Goal: Task Accomplishment & Management: Manage account settings

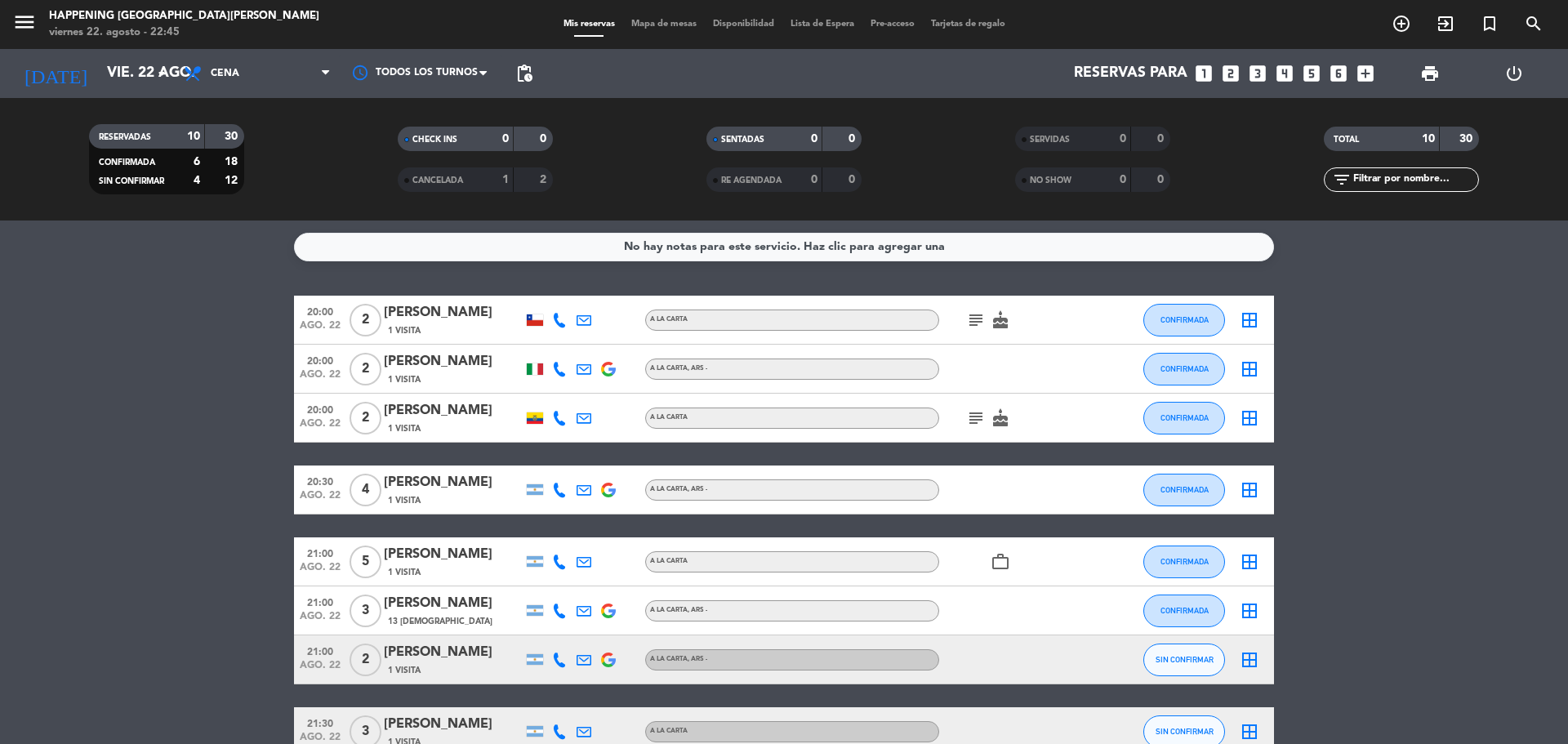
scroll to position [215, 0]
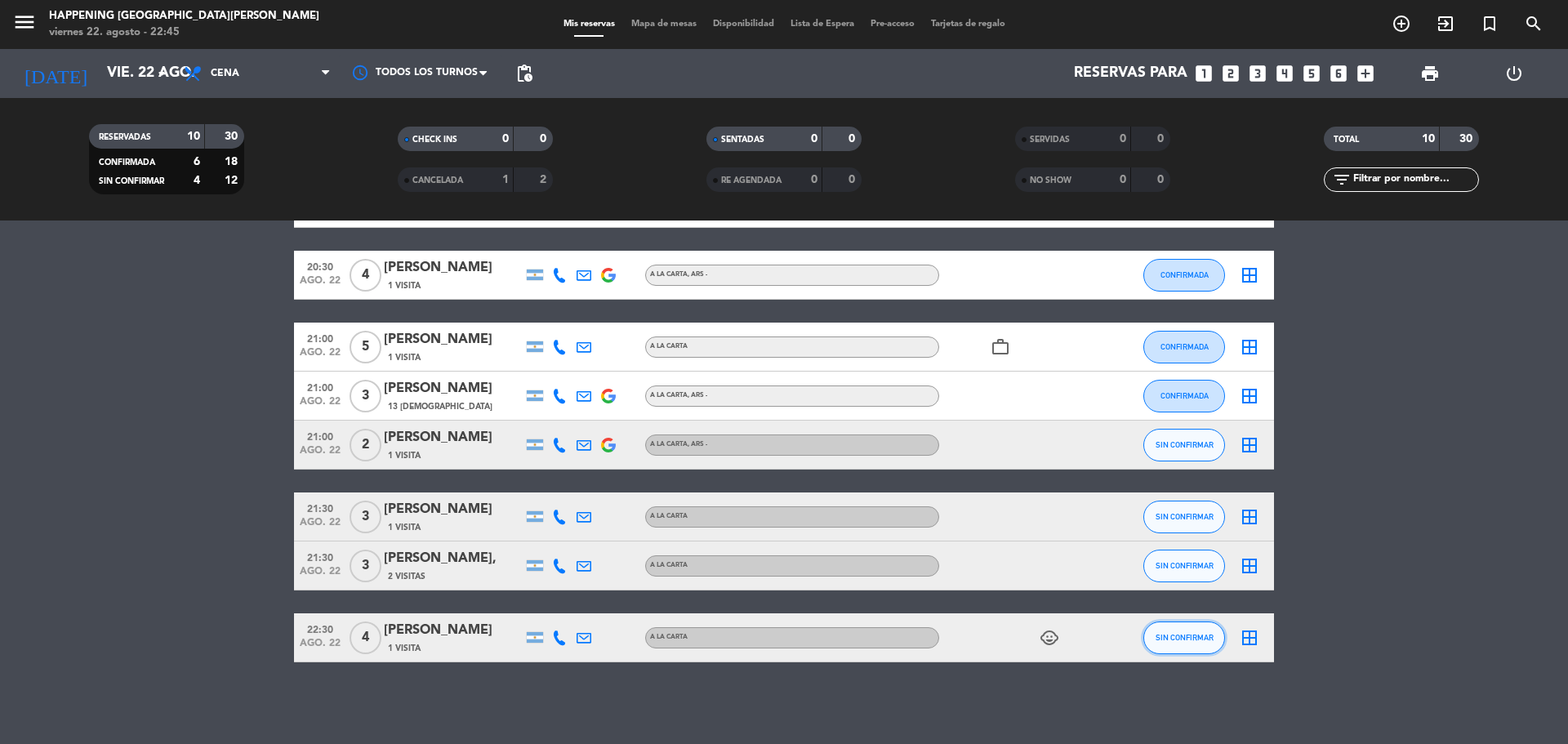
click at [1179, 629] on button "SIN CONFIRMAR" at bounding box center [1184, 637] width 81 height 32
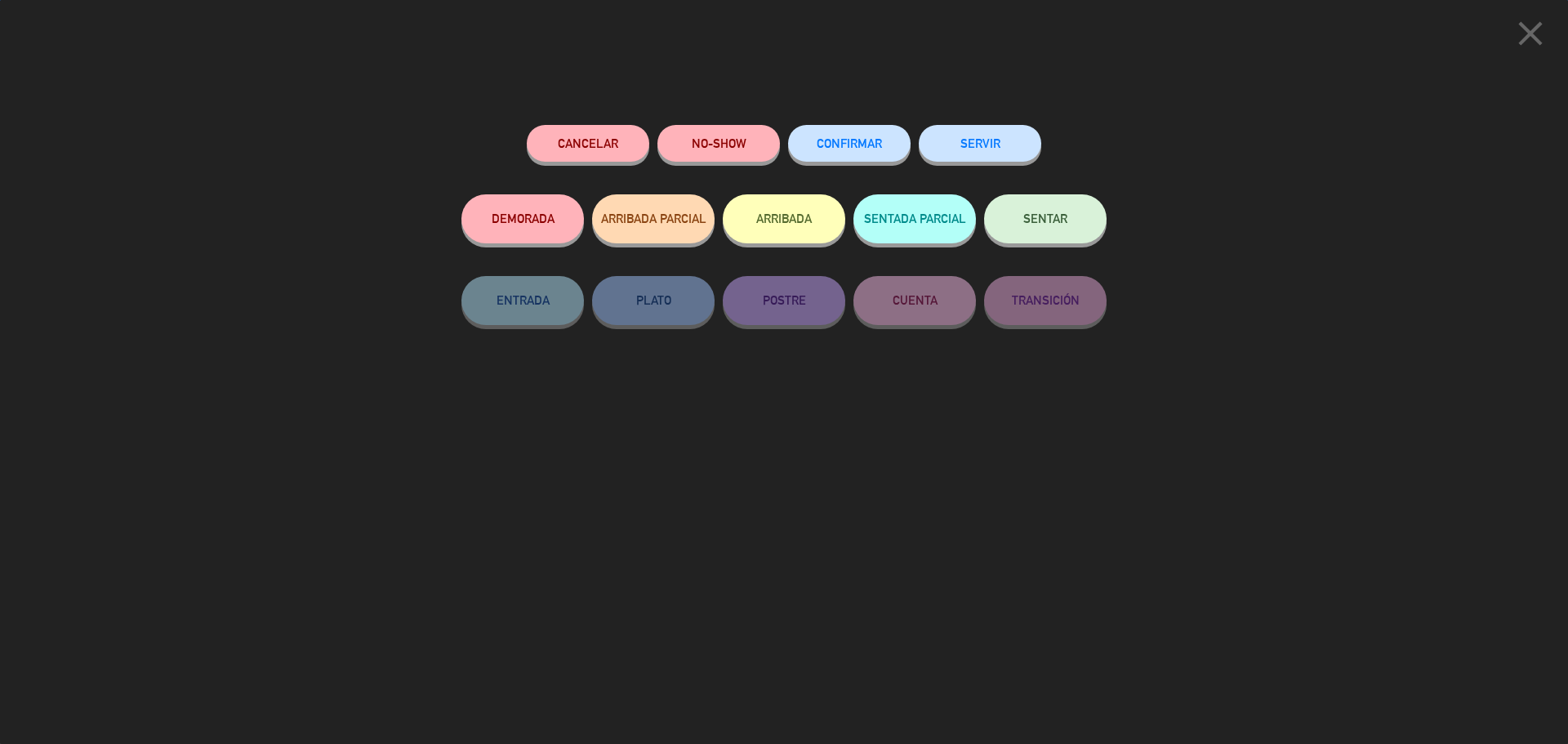
click at [994, 153] on button "SERVIR" at bounding box center [980, 143] width 122 height 37
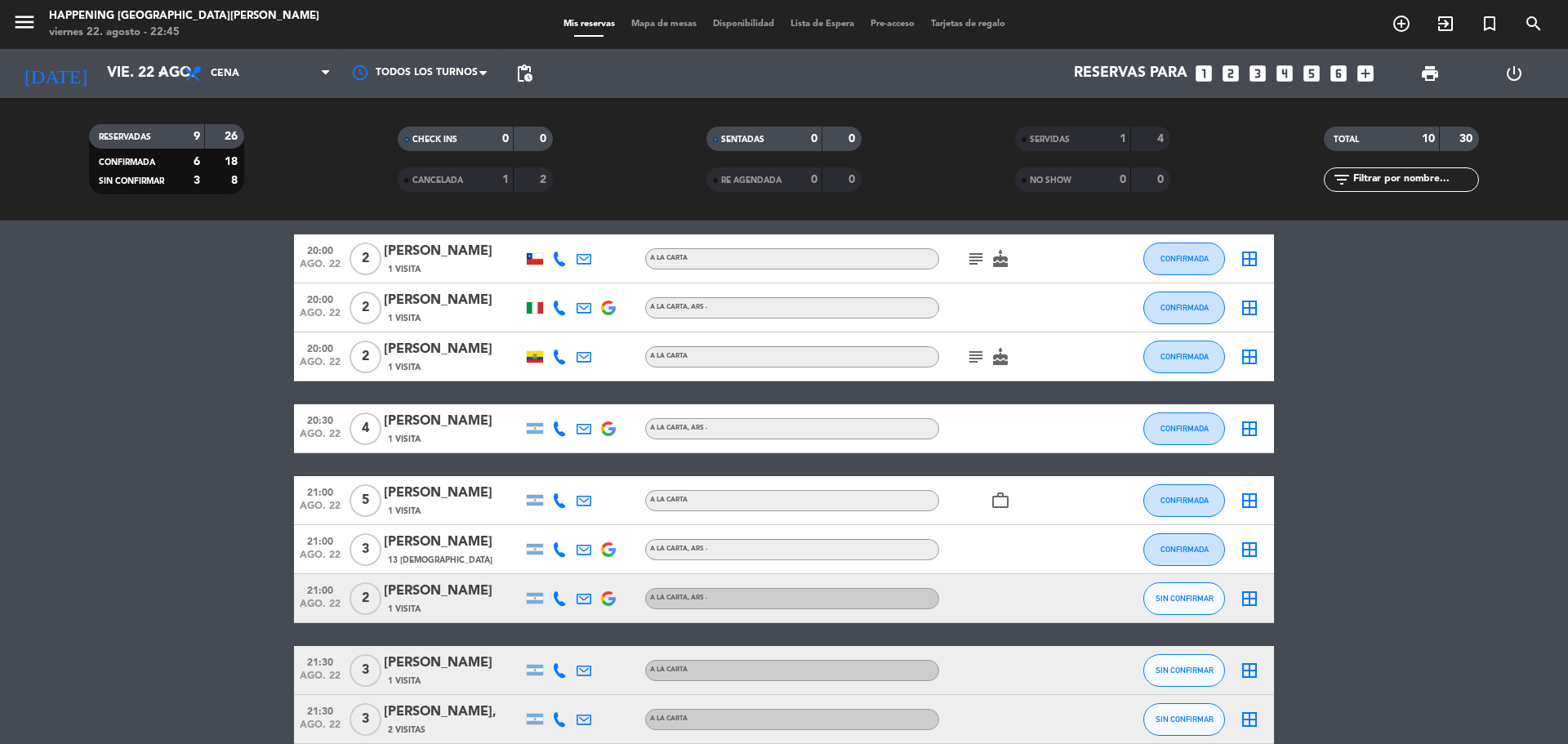
scroll to position [0, 0]
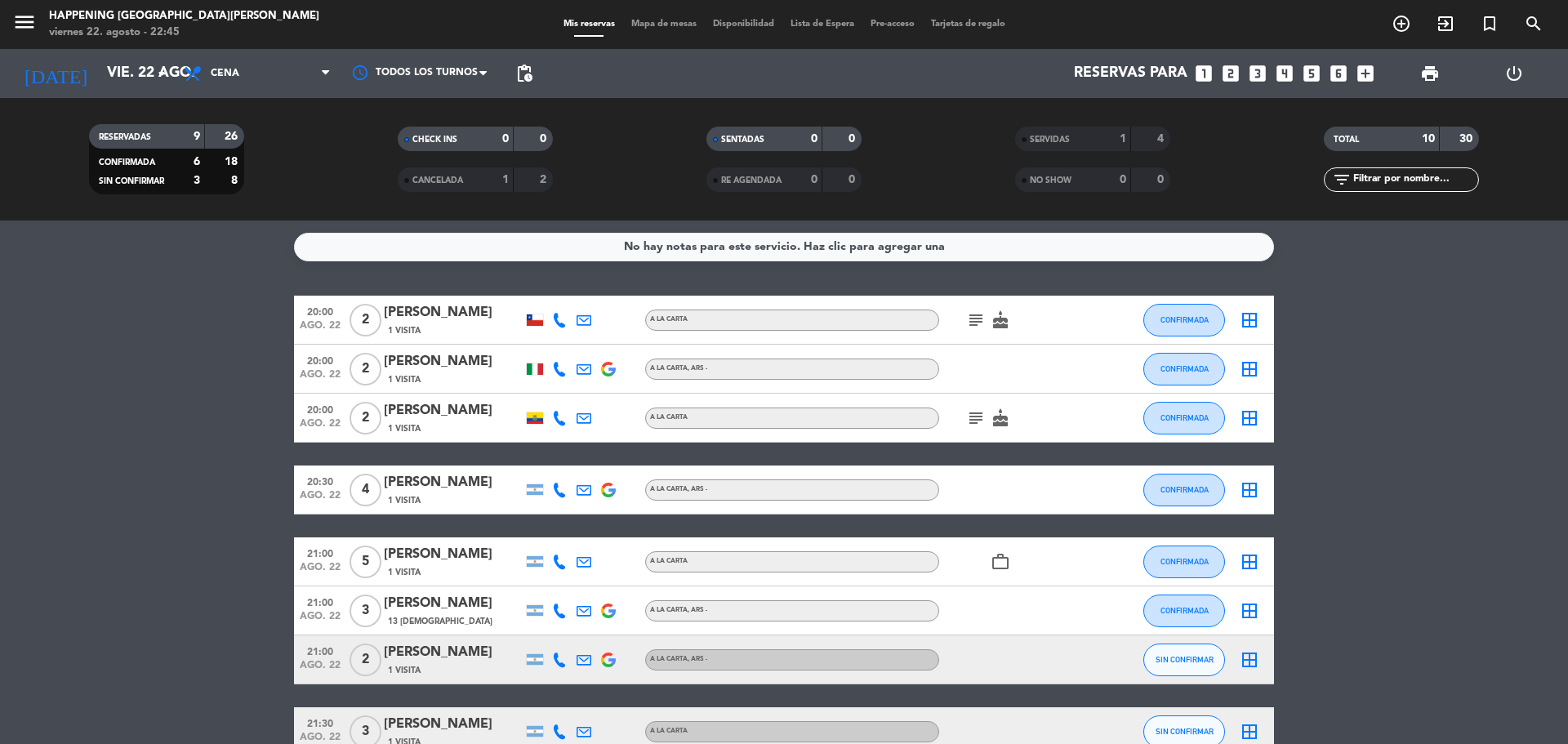
click at [978, 323] on icon "subject" at bounding box center [976, 320] width 19 height 19
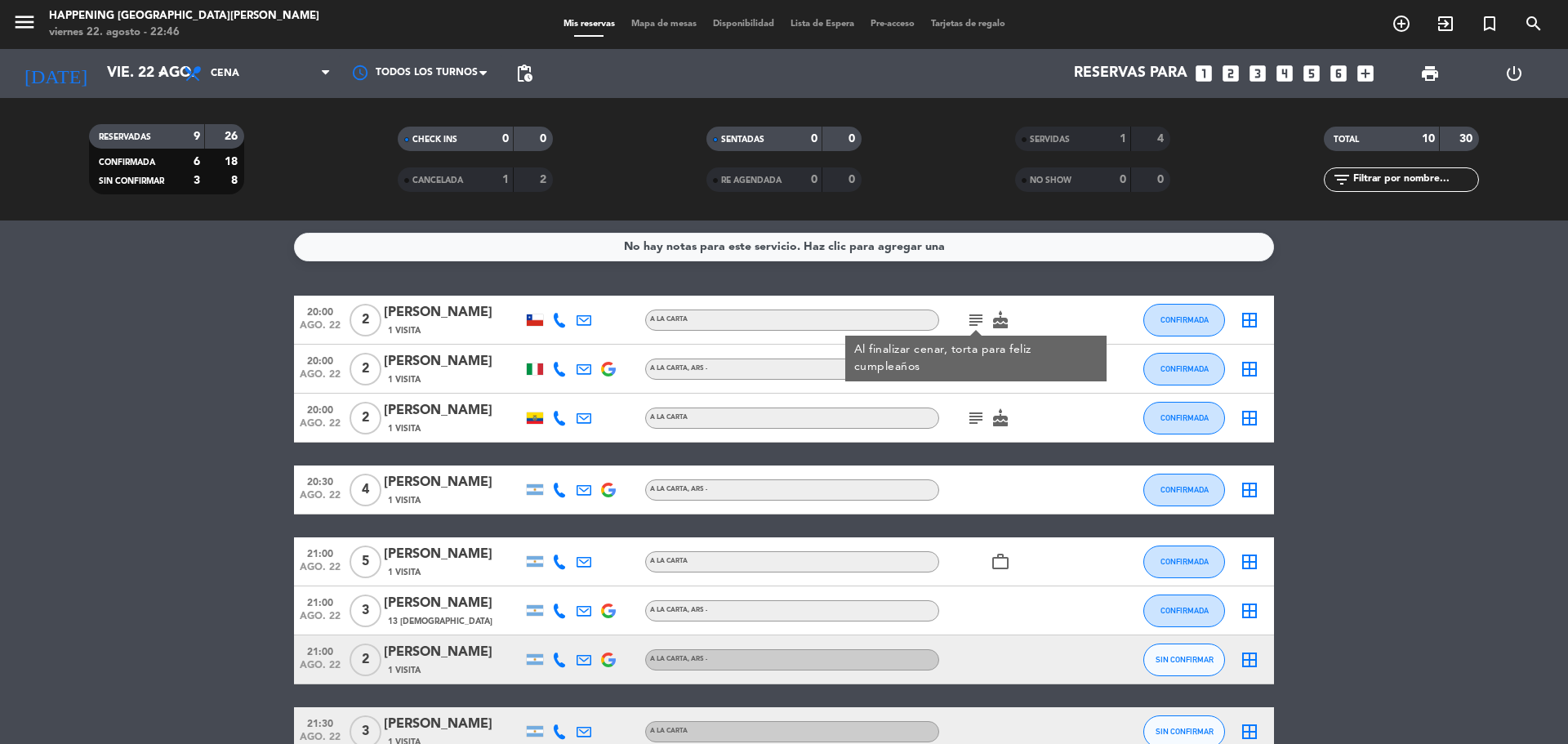
click at [978, 323] on icon "subject" at bounding box center [976, 320] width 19 height 19
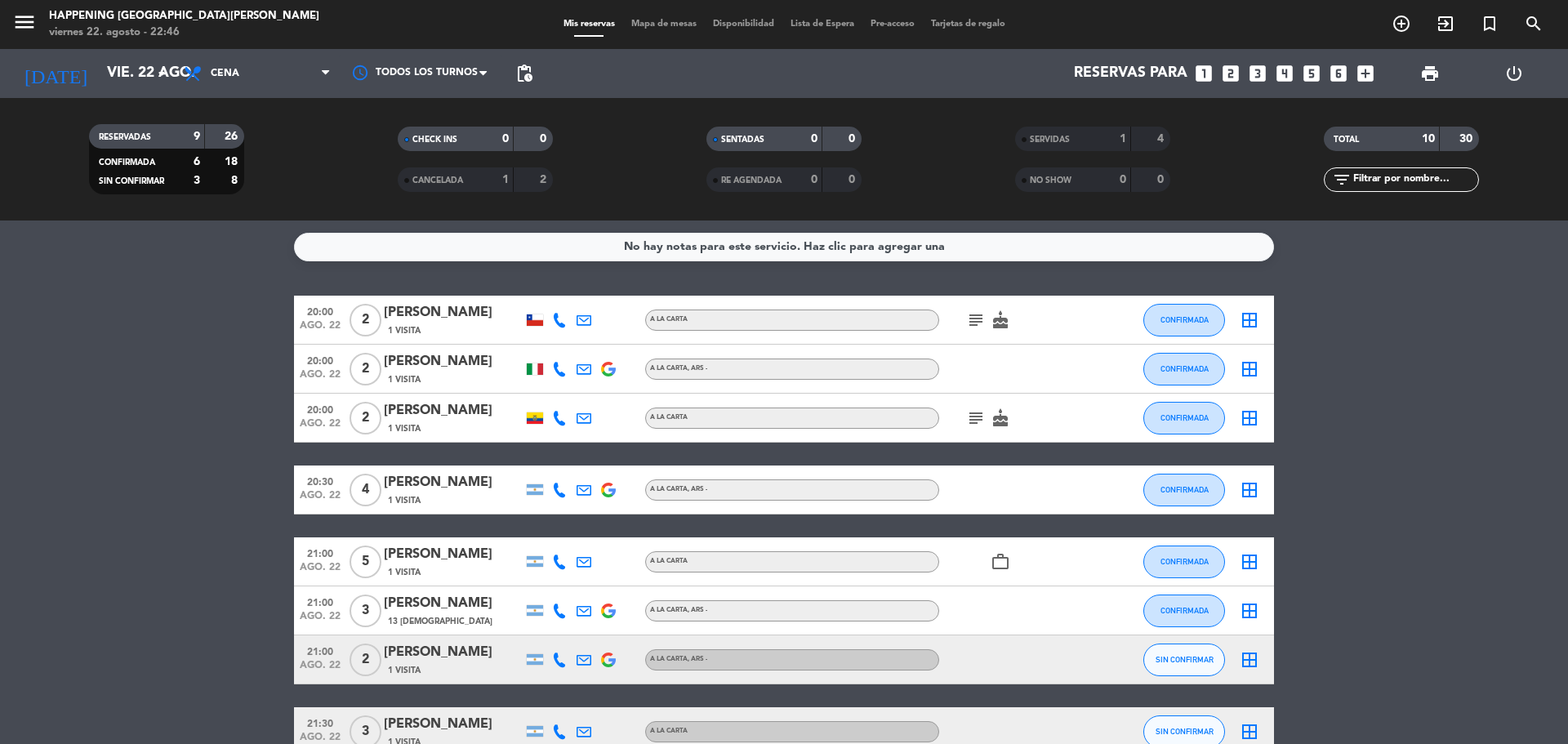
click at [979, 323] on icon "subject" at bounding box center [976, 320] width 19 height 19
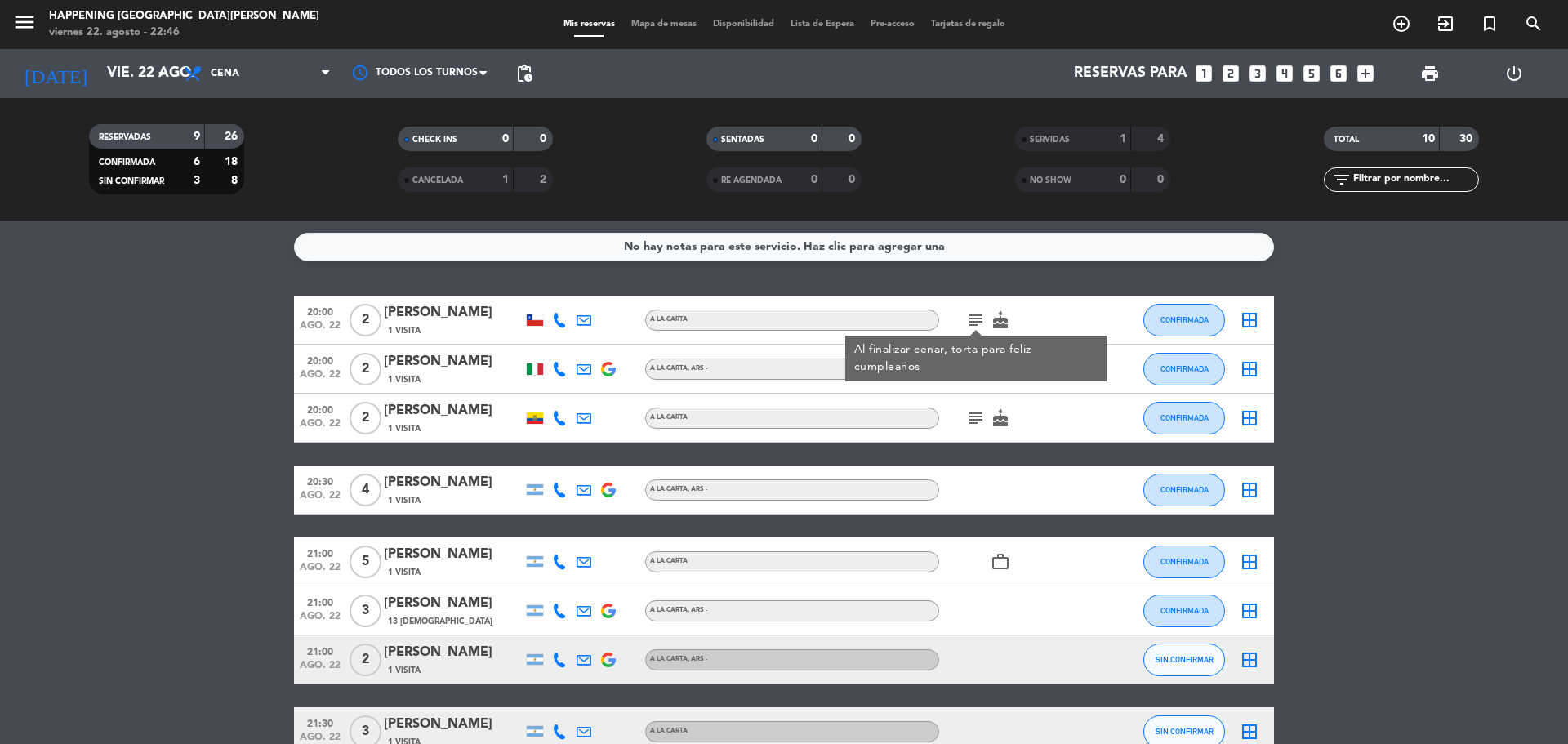
click at [979, 323] on icon "subject" at bounding box center [976, 320] width 19 height 19
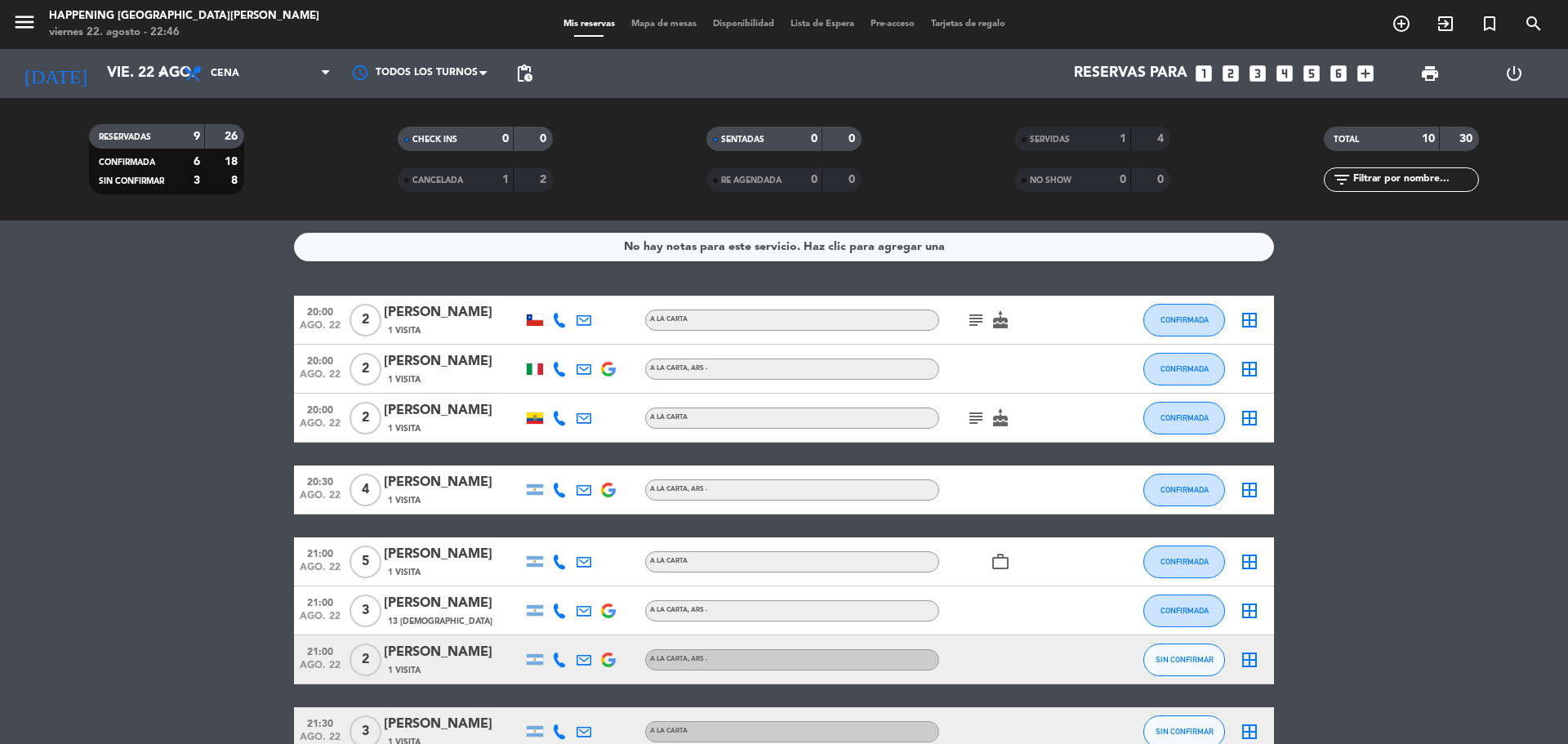
click at [972, 417] on icon "subject" at bounding box center [976, 418] width 19 height 19
click at [129, 67] on input "vie. 22 ago." at bounding box center [193, 73] width 190 height 32
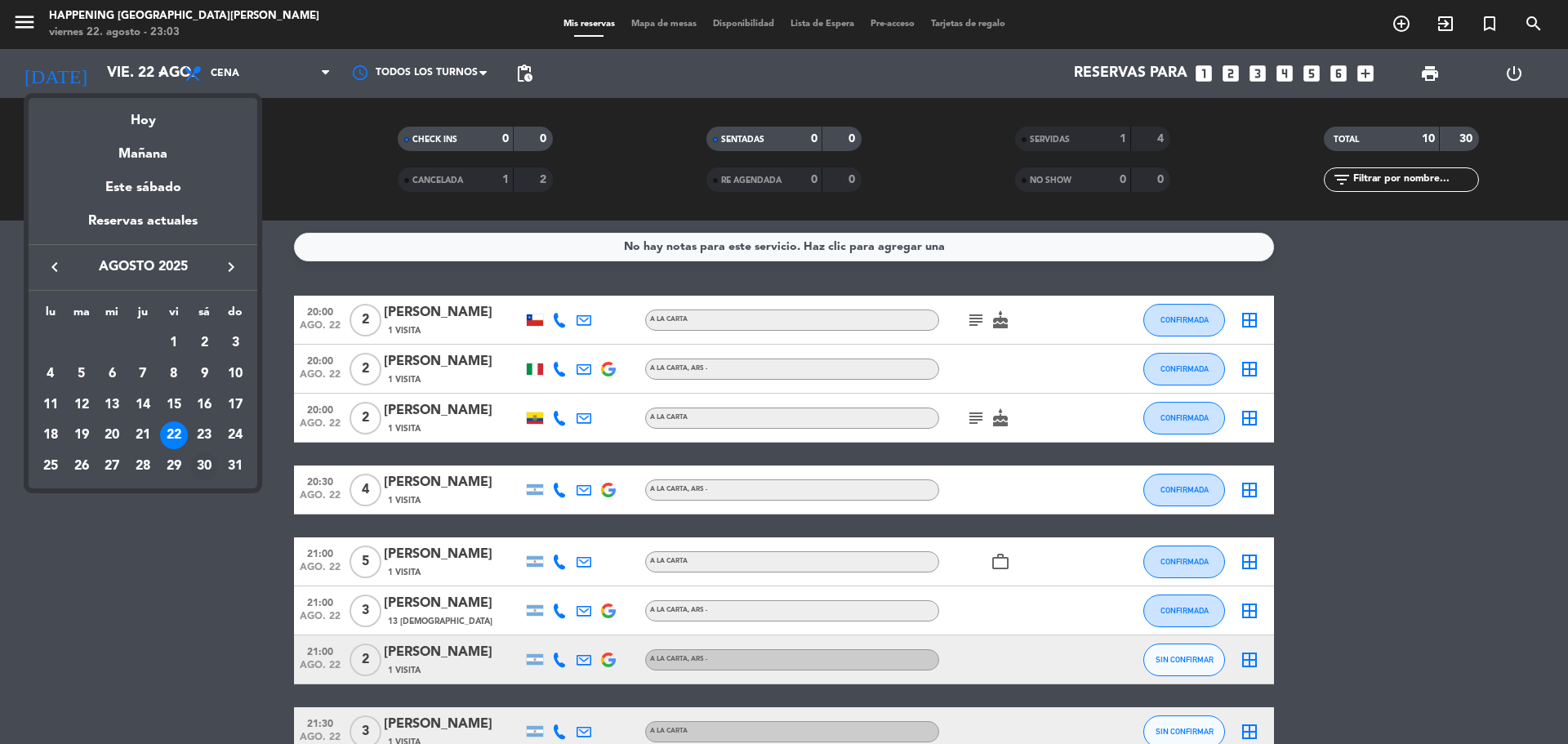
click at [204, 462] on div "30" at bounding box center [205, 466] width 28 height 28
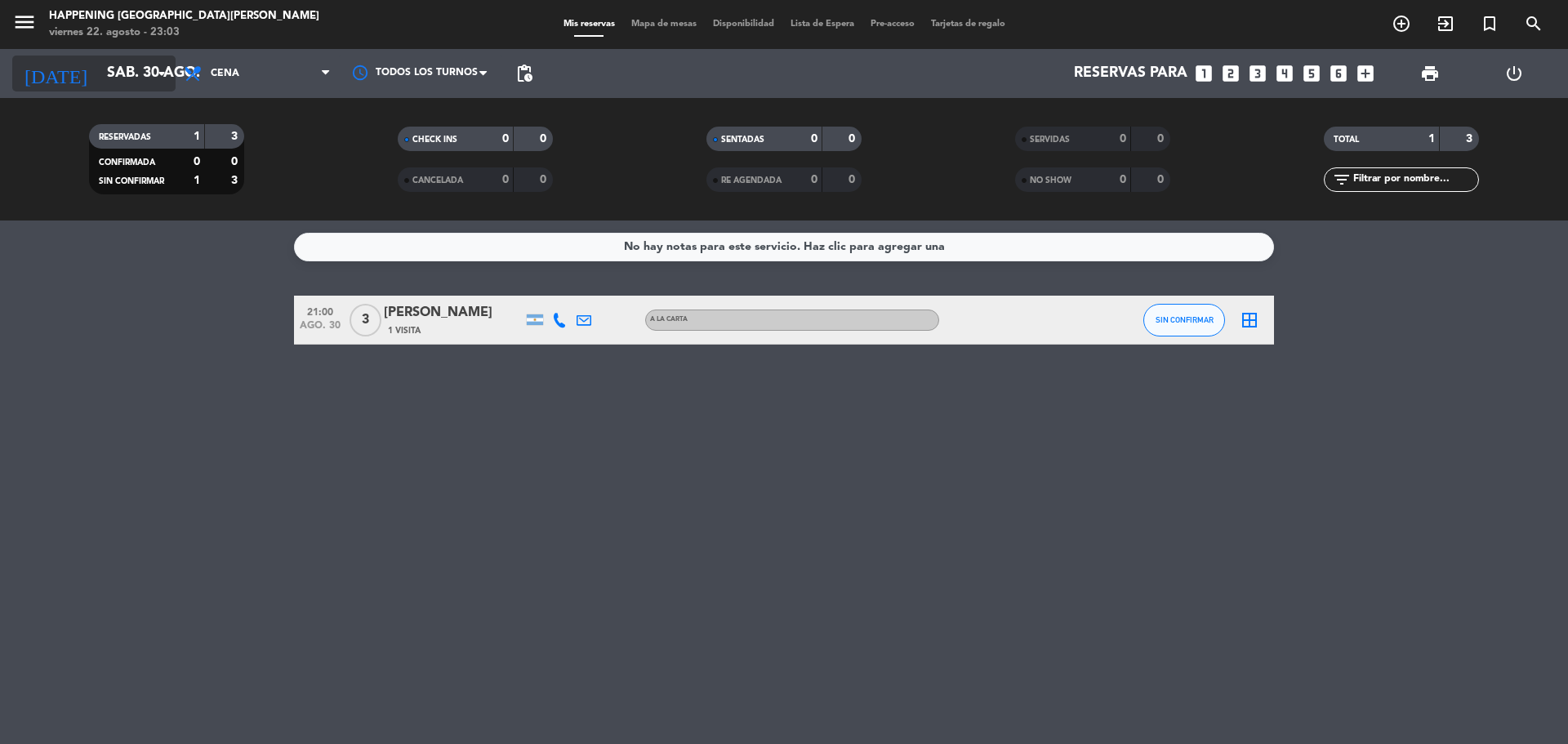
click at [50, 69] on icon "[DATE]" at bounding box center [55, 73] width 87 height 36
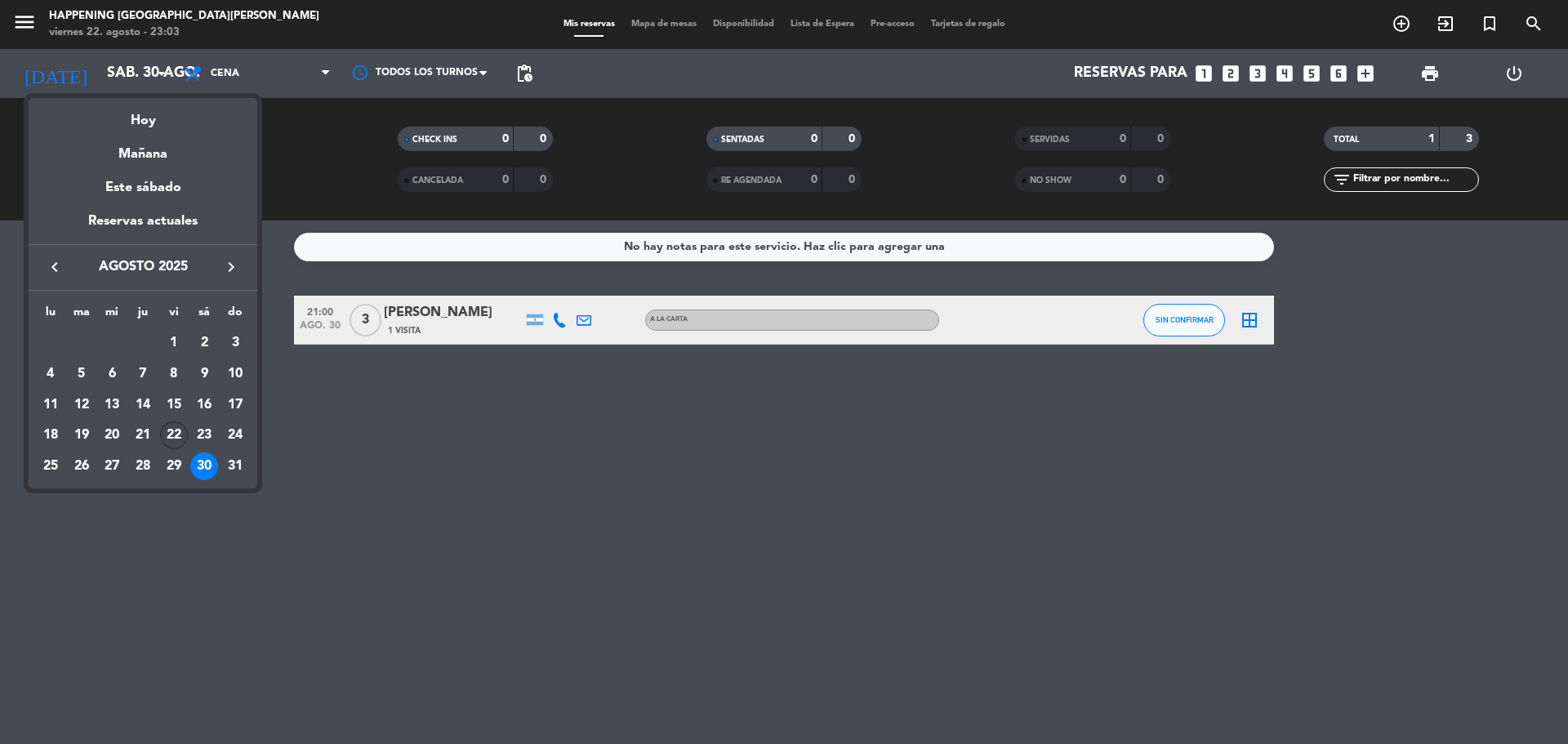
click at [175, 435] on div "22" at bounding box center [174, 435] width 28 height 28
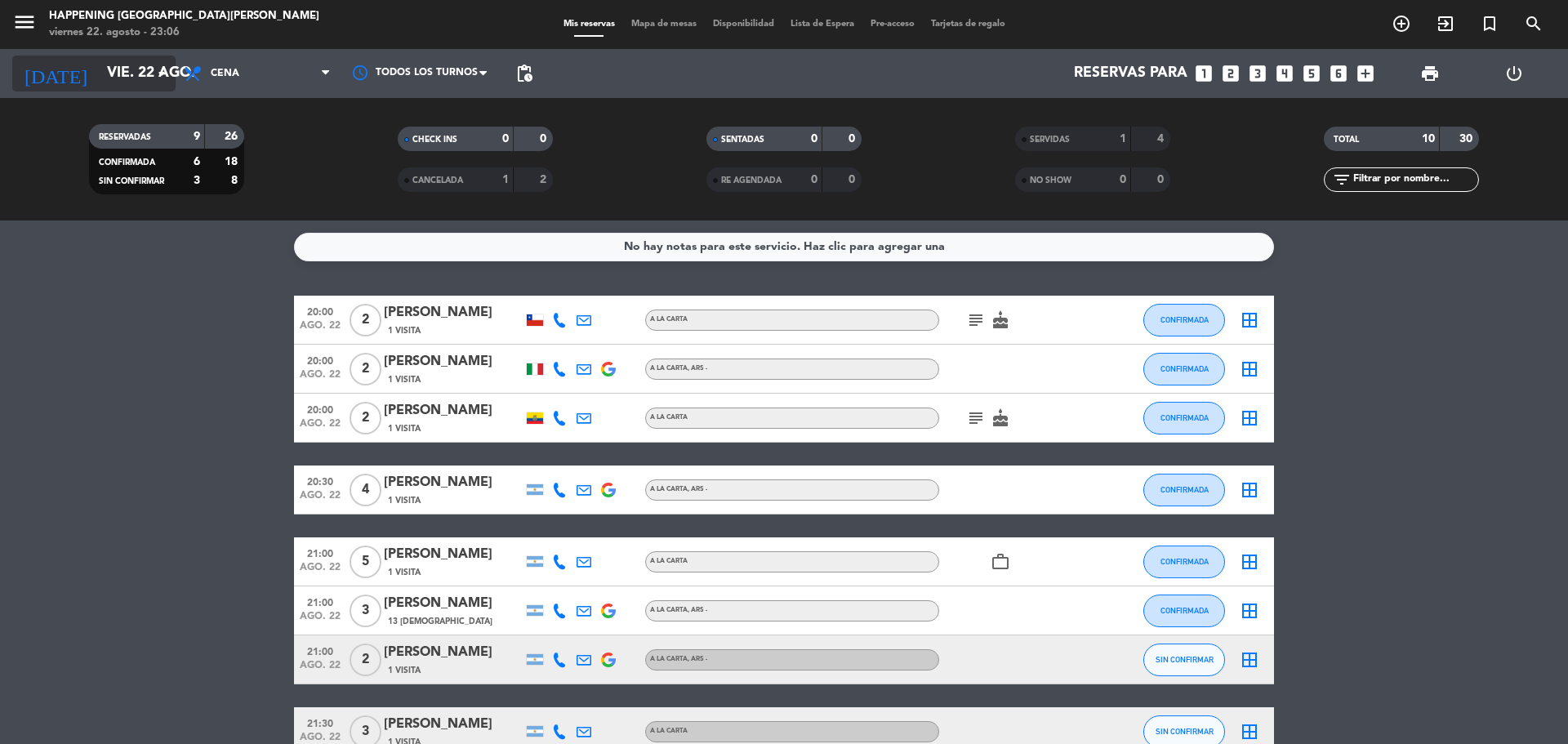
click at [163, 71] on icon "arrow_drop_down" at bounding box center [162, 73] width 19 height 19
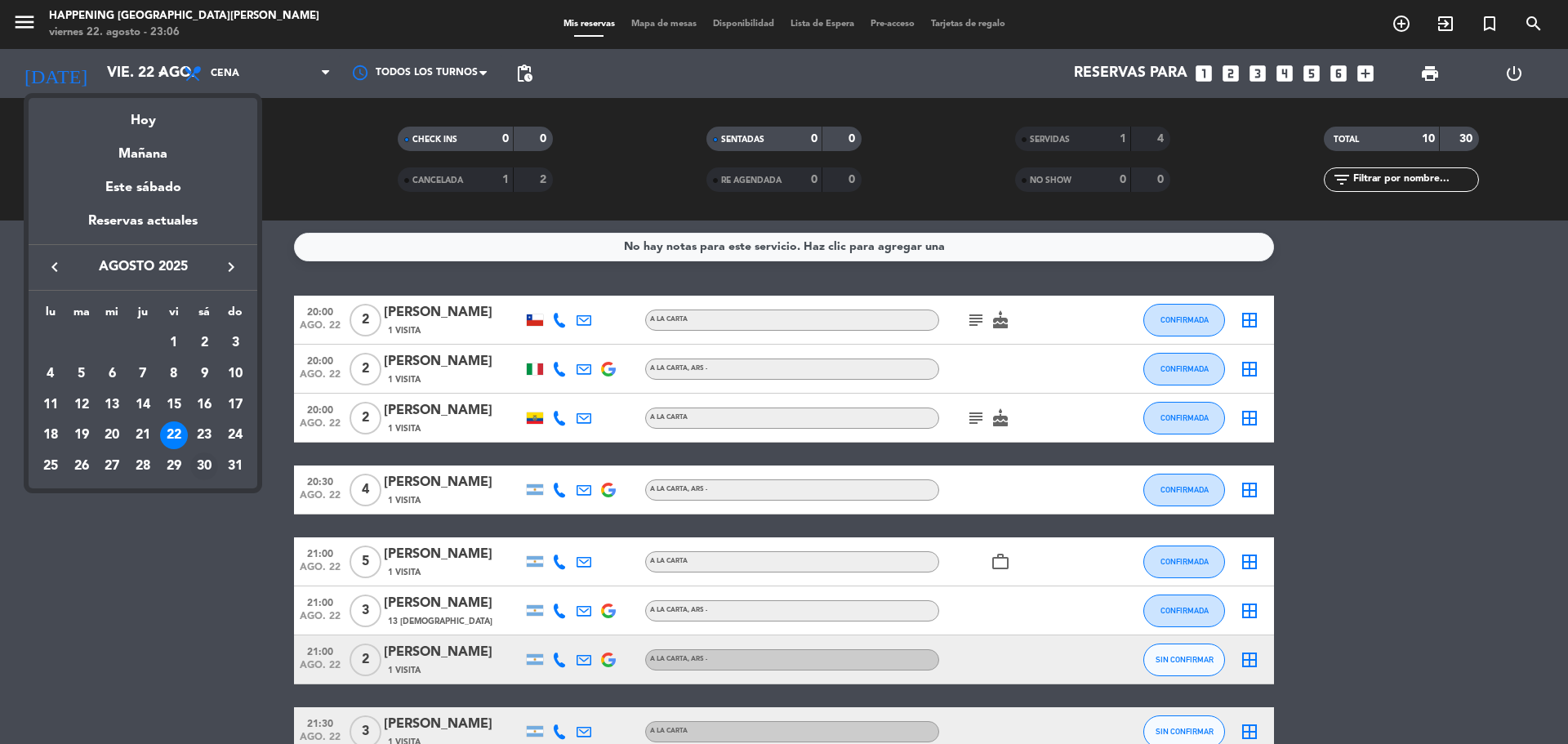
click at [208, 465] on div "30" at bounding box center [205, 466] width 28 height 28
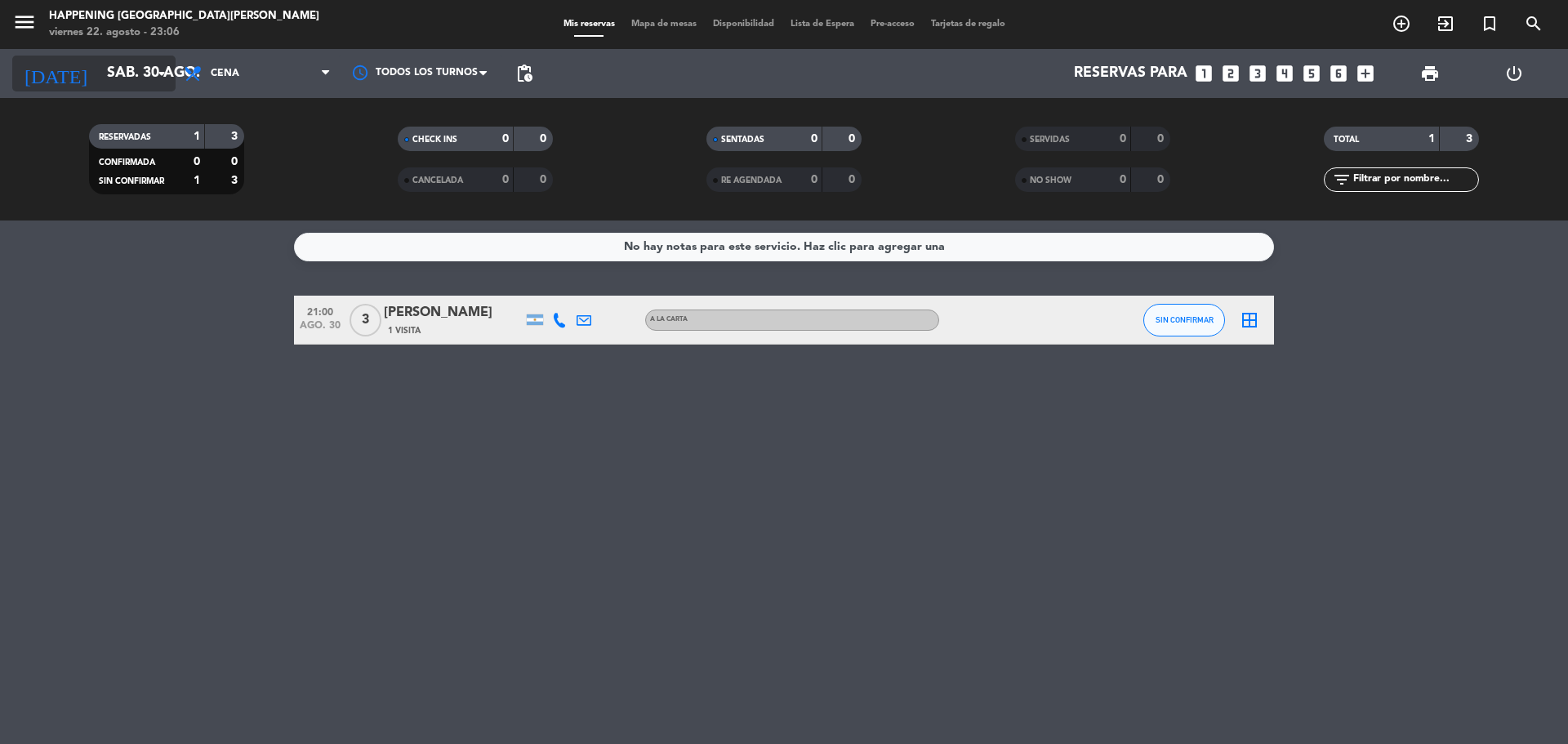
click at [128, 73] on input "sáb. 30 ago." at bounding box center [193, 73] width 190 height 32
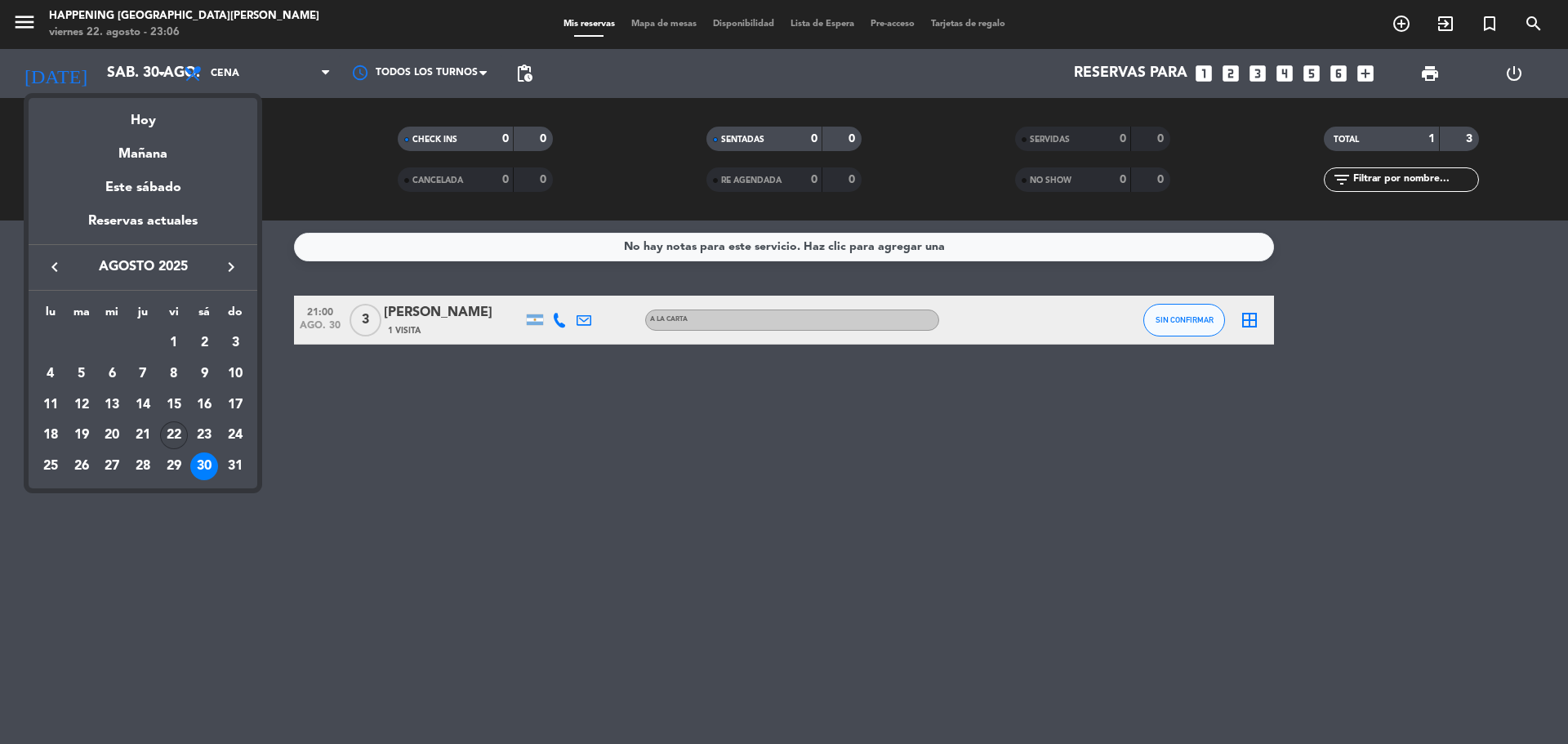
click at [174, 432] on div "22" at bounding box center [174, 435] width 28 height 28
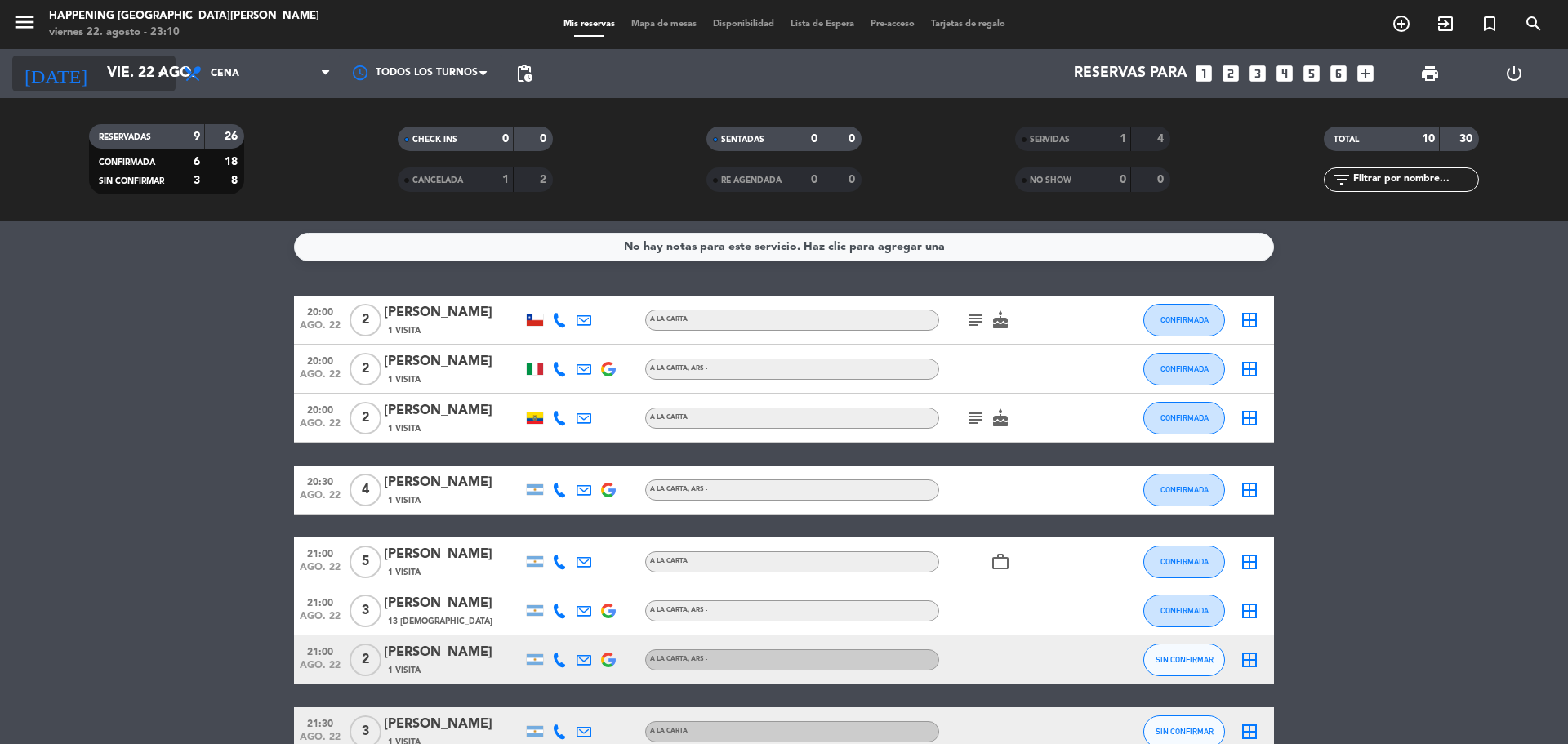
click at [135, 72] on input "vie. 22 ago." at bounding box center [193, 73] width 190 height 32
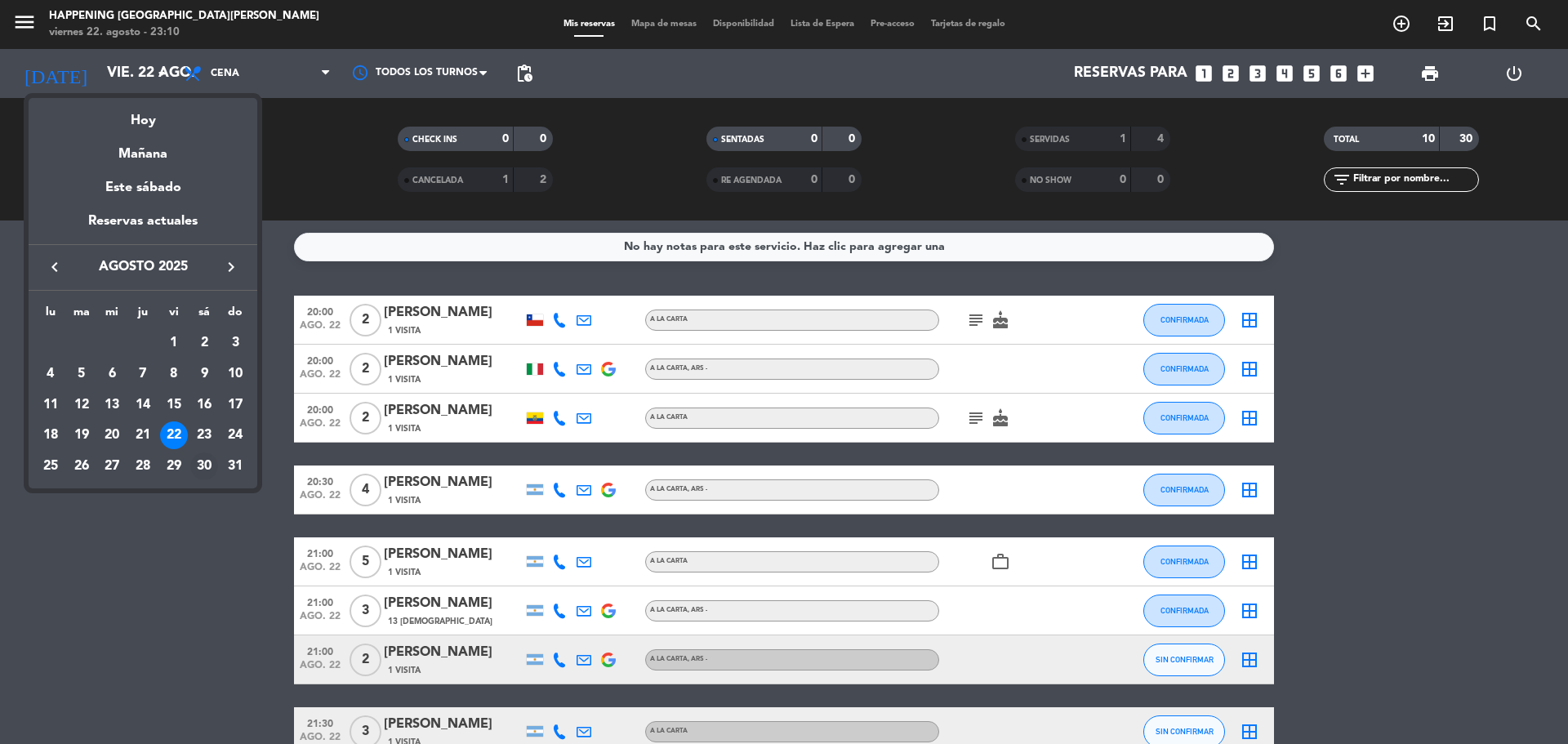
click at [204, 460] on div "30" at bounding box center [205, 466] width 28 height 28
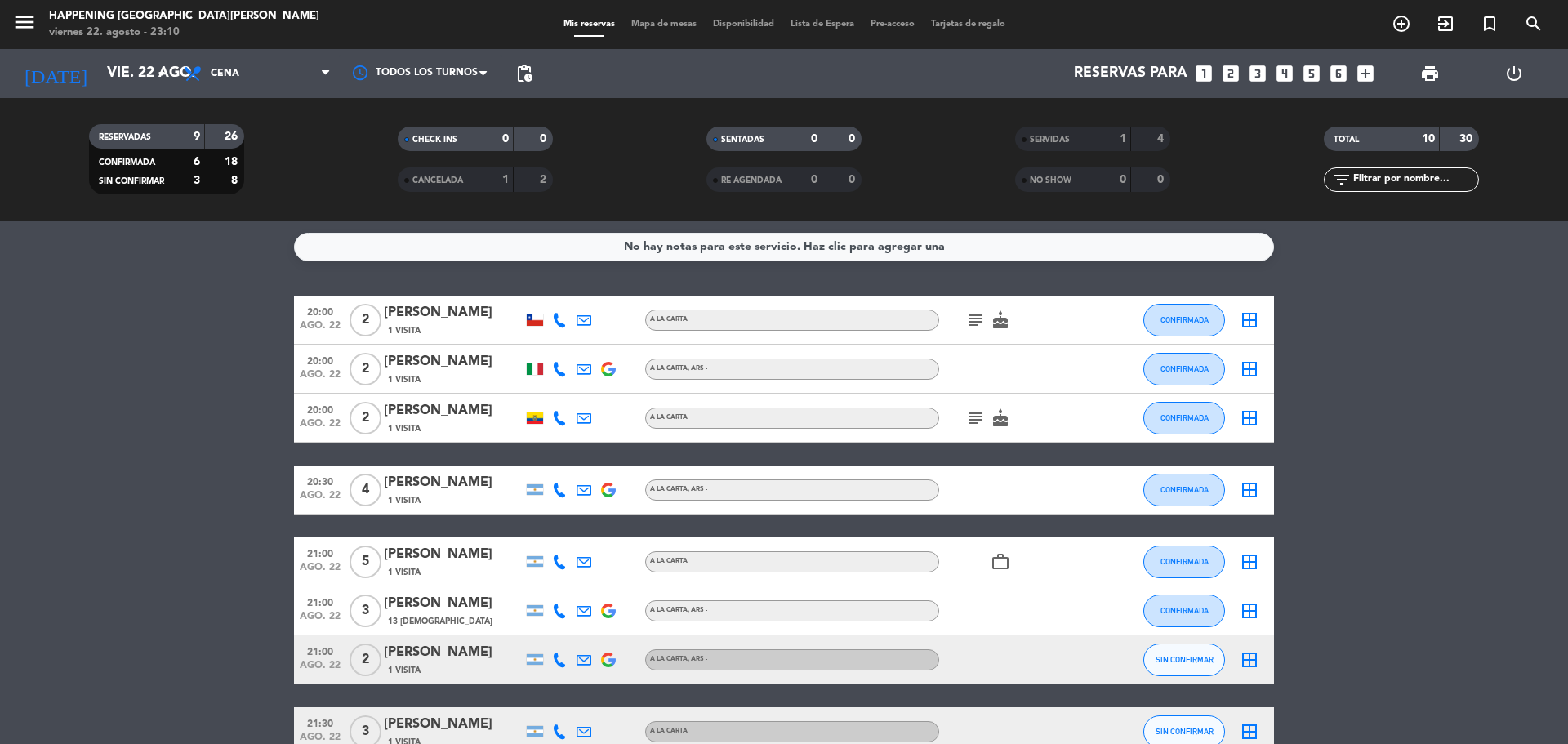
type input "sáb. 30 ago."
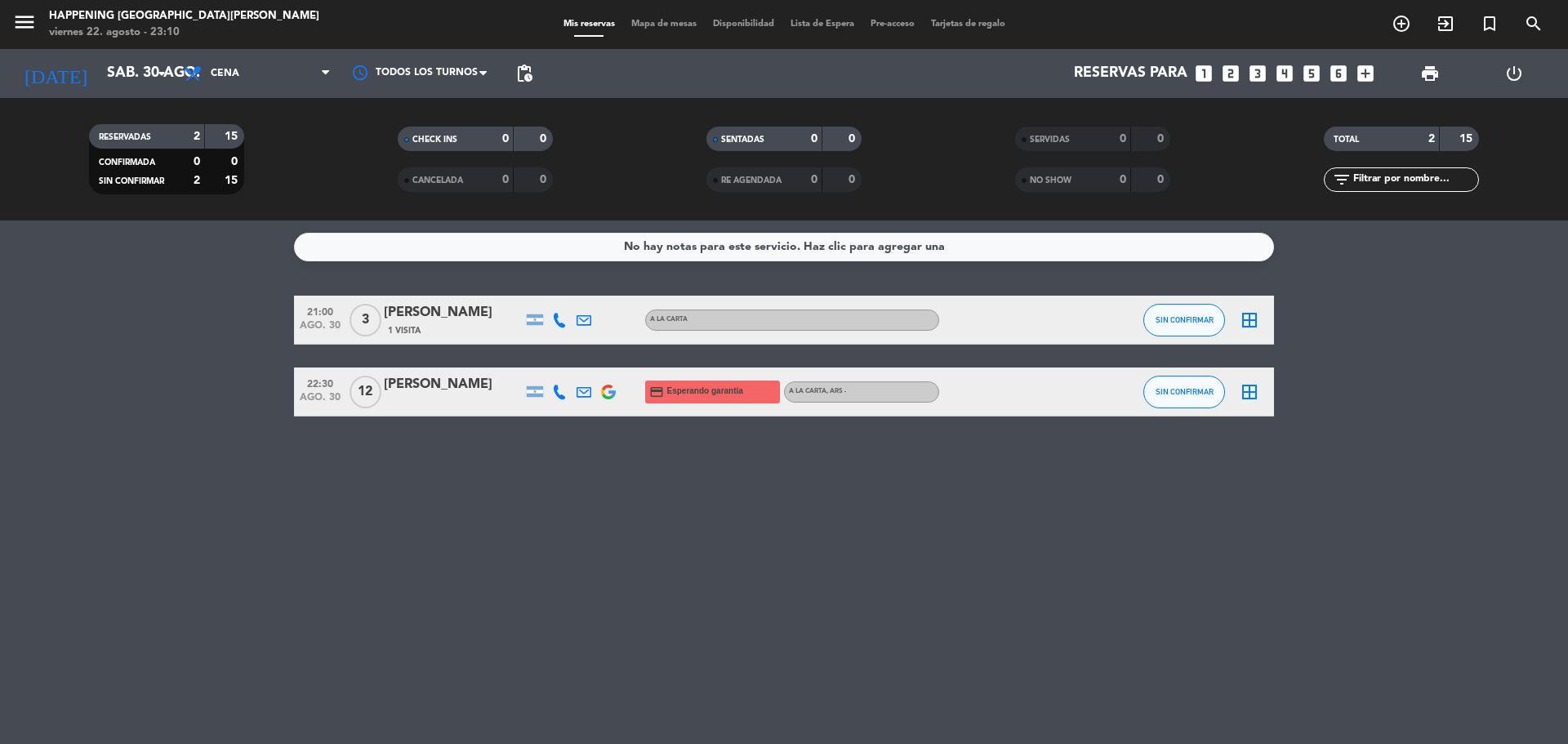
click at [611, 393] on img at bounding box center [608, 392] width 15 height 15
click at [519, 514] on div "No hay notas para este servicio. Haz clic para agregar una 21:00 [DATE] 3 [PERS…" at bounding box center [784, 482] width 1568 height 524
click at [138, 482] on div "No hay notas para este servicio. Haz clic para agregar una 21:00 [DATE] 3 [PERS…" at bounding box center [784, 482] width 1568 height 524
click at [402, 478] on div "No hay notas para este servicio. Haz clic para agregar una 21:00 [DATE] 3 [PERS…" at bounding box center [784, 482] width 1568 height 524
click at [502, 482] on div "No hay notas para este servicio. Haz clic para agregar una 21:00 [DATE] 3 [PERS…" at bounding box center [784, 482] width 1568 height 524
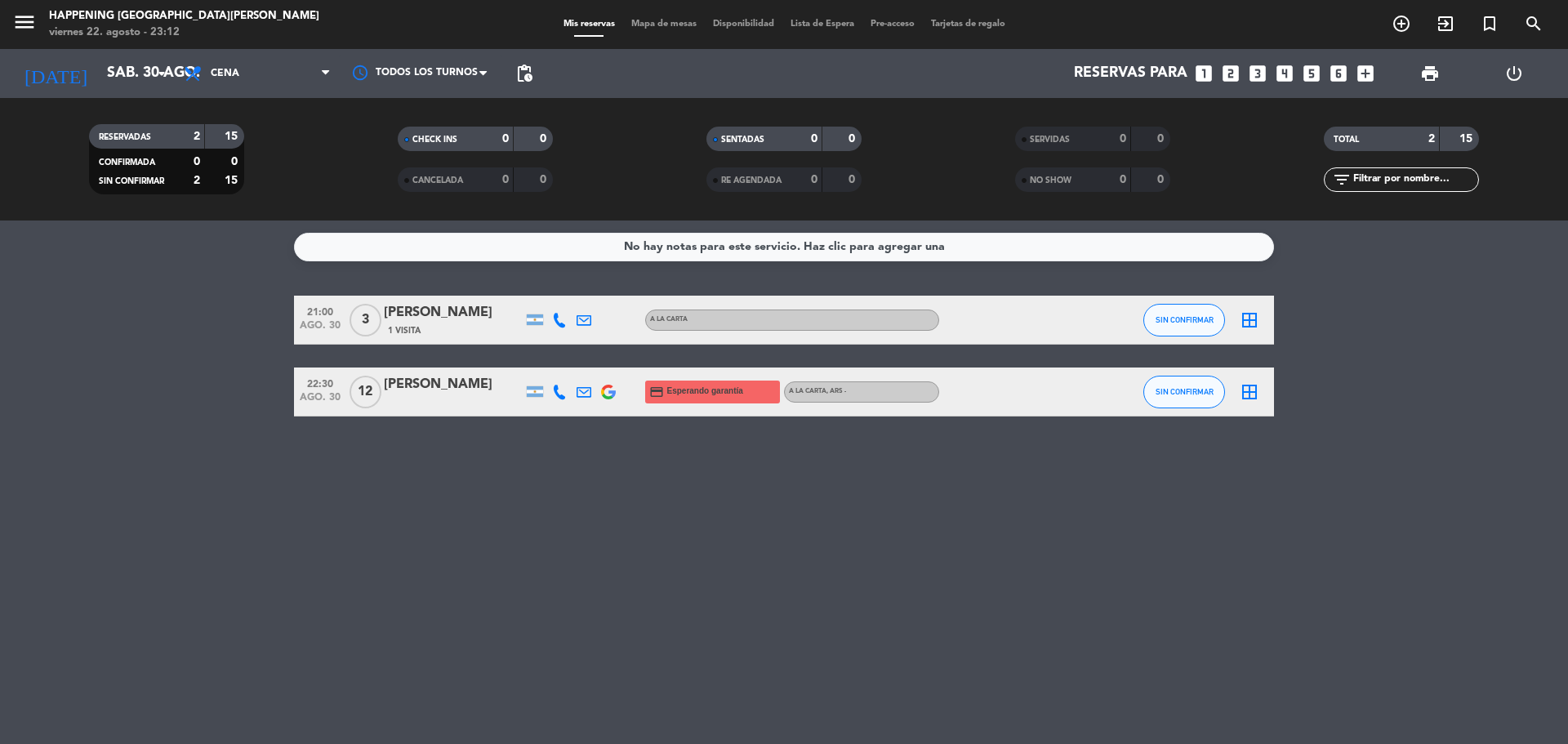
click at [289, 539] on div "No hay notas para este servicio. Haz clic para agregar una 21:00 [DATE] 3 [PERS…" at bounding box center [784, 482] width 1568 height 524
click at [582, 390] on icon at bounding box center [583, 392] width 15 height 15
click at [548, 364] on link "[EMAIL_ADDRESS][DOMAIN_NAME] open_in_new" at bounding box center [579, 363] width 220 height 18
drag, startPoint x: 584, startPoint y: 595, endPoint x: 572, endPoint y: 581, distance: 18.4
click at [584, 595] on div "No hay notas para este servicio. Haz clic para agregar una 21:00 [DATE] 3 [PERS…" at bounding box center [784, 482] width 1568 height 524
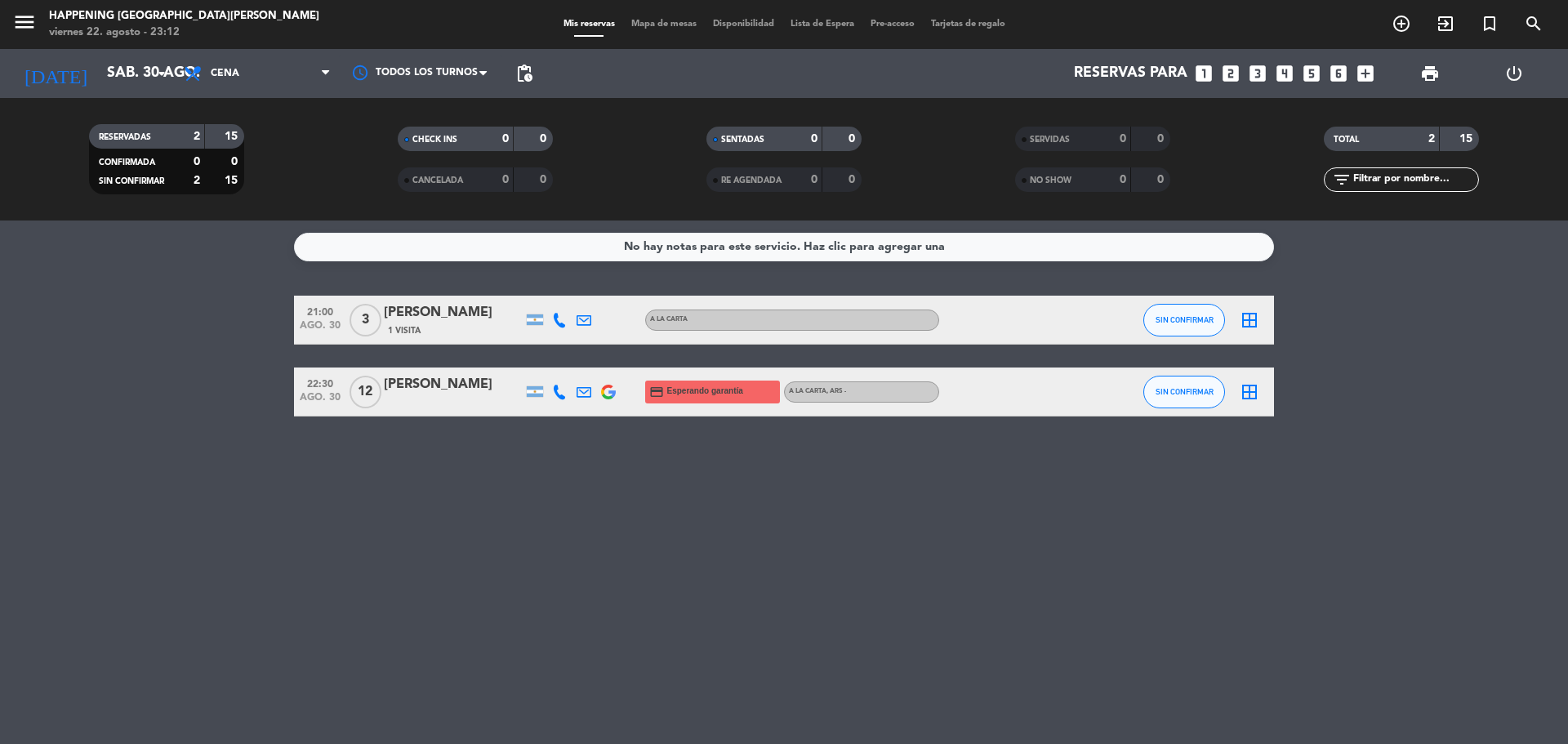
click at [581, 396] on icon at bounding box center [583, 392] width 15 height 15
click at [583, 364] on link "[EMAIL_ADDRESS][DOMAIN_NAME] open_in_new" at bounding box center [579, 363] width 220 height 18
drag, startPoint x: 512, startPoint y: 533, endPoint x: 482, endPoint y: 427, distance: 110.2
click at [509, 527] on div "No hay notas para este servicio. Haz clic para agregar una 21:00 [DATE] 3 [PERS…" at bounding box center [784, 482] width 1568 height 524
click at [451, 382] on div "[PERSON_NAME]" at bounding box center [453, 385] width 139 height 21
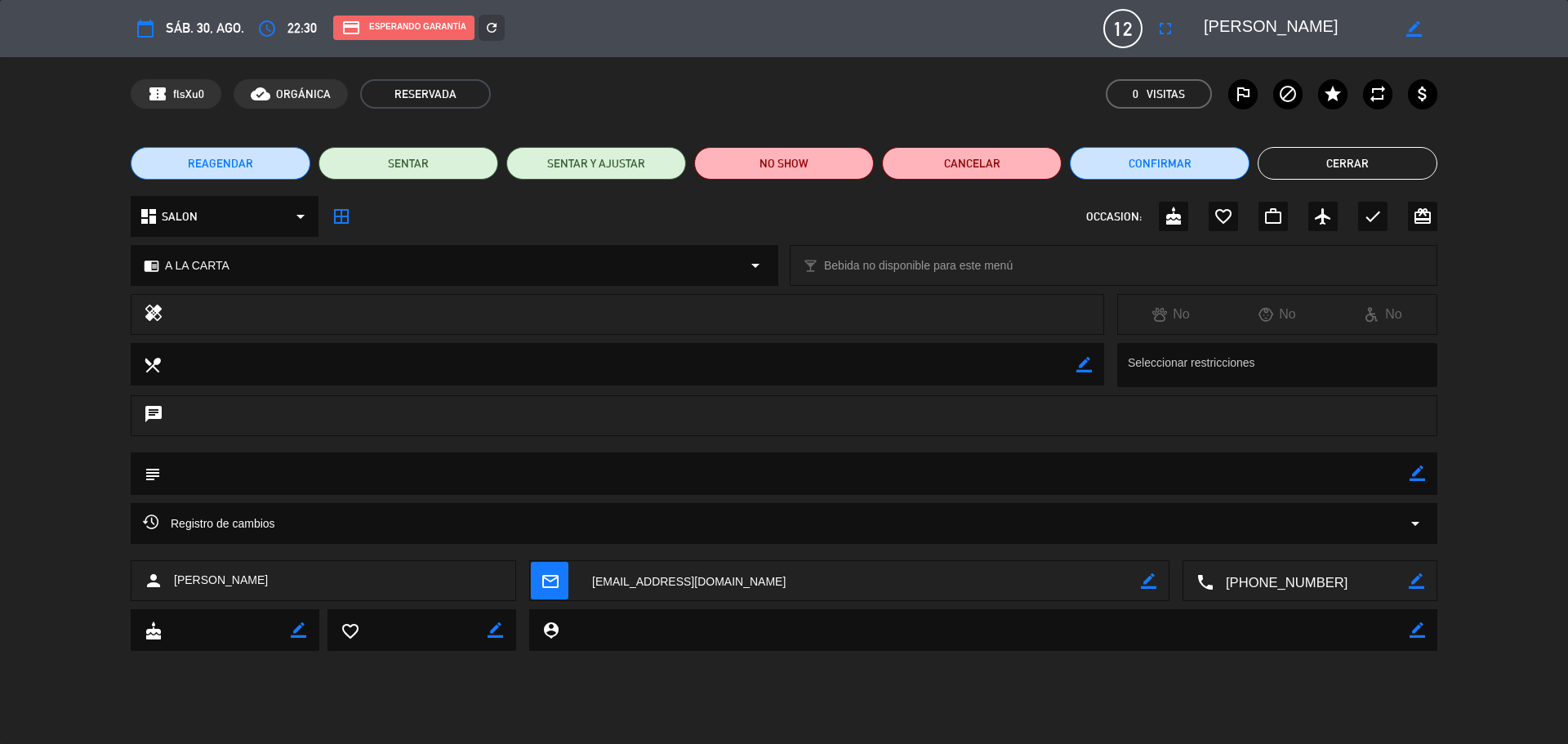
click at [753, 575] on textarea at bounding box center [861, 581] width 561 height 41
click at [701, 584] on textarea at bounding box center [861, 581] width 561 height 41
click at [669, 583] on textarea at bounding box center [861, 581] width 561 height 41
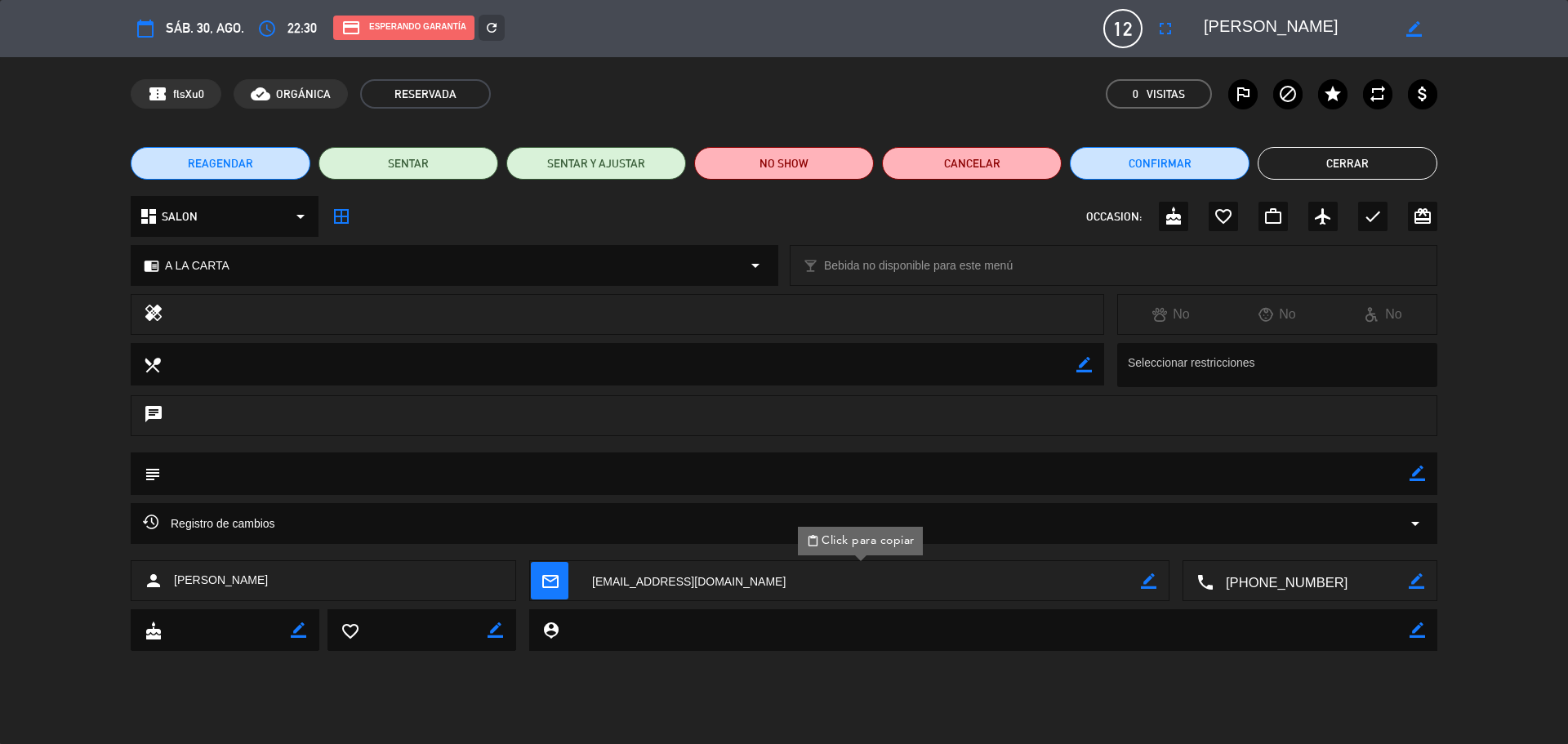
click at [669, 583] on textarea at bounding box center [861, 581] width 561 height 41
drag, startPoint x: 674, startPoint y: 580, endPoint x: 595, endPoint y: 586, distance: 79.2
click at [595, 586] on textarea at bounding box center [861, 581] width 561 height 41
drag, startPoint x: 670, startPoint y: 583, endPoint x: 594, endPoint y: 578, distance: 76.2
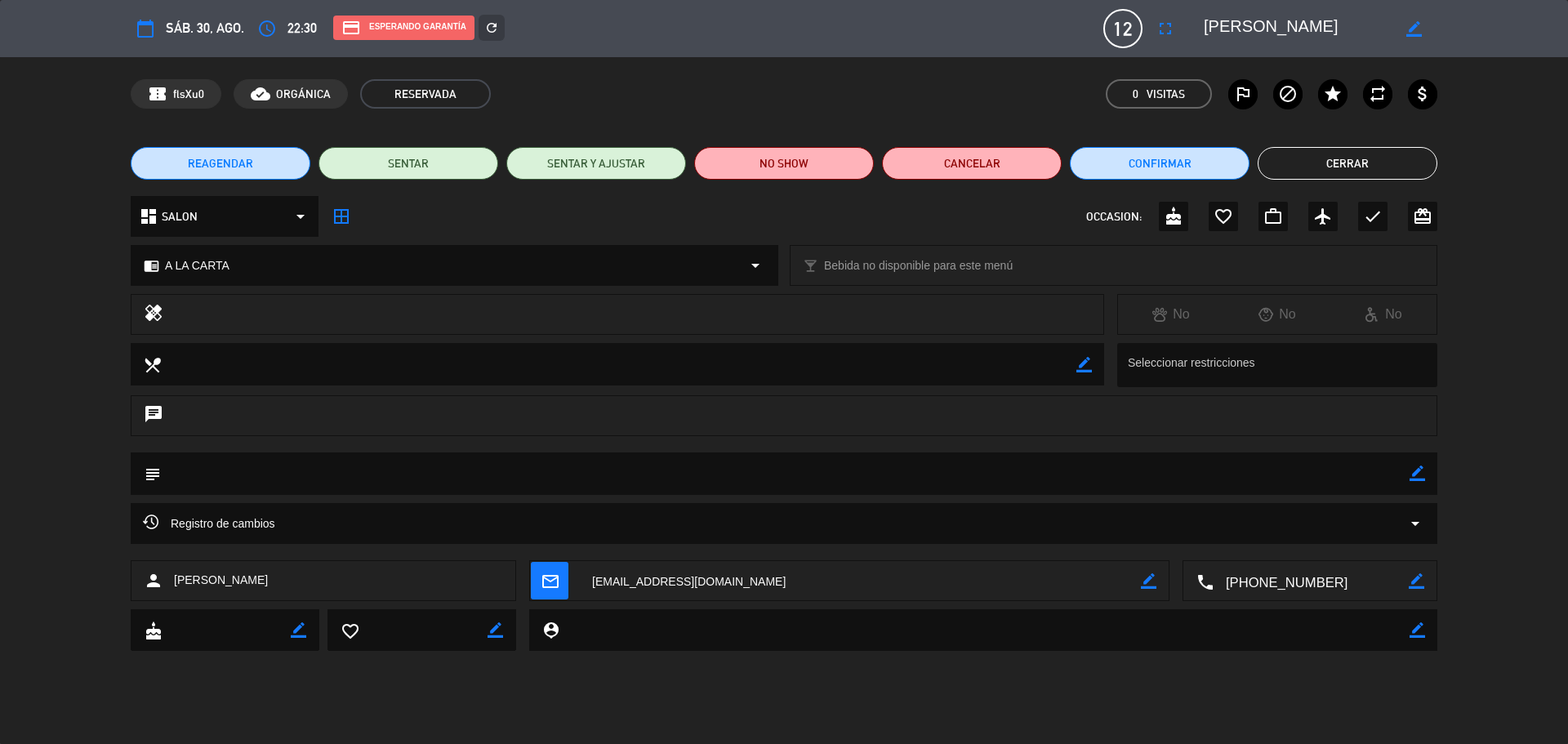
click at [594, 578] on textarea at bounding box center [861, 581] width 561 height 41
click at [557, 578] on icon "mail_outline" at bounding box center [549, 581] width 18 height 18
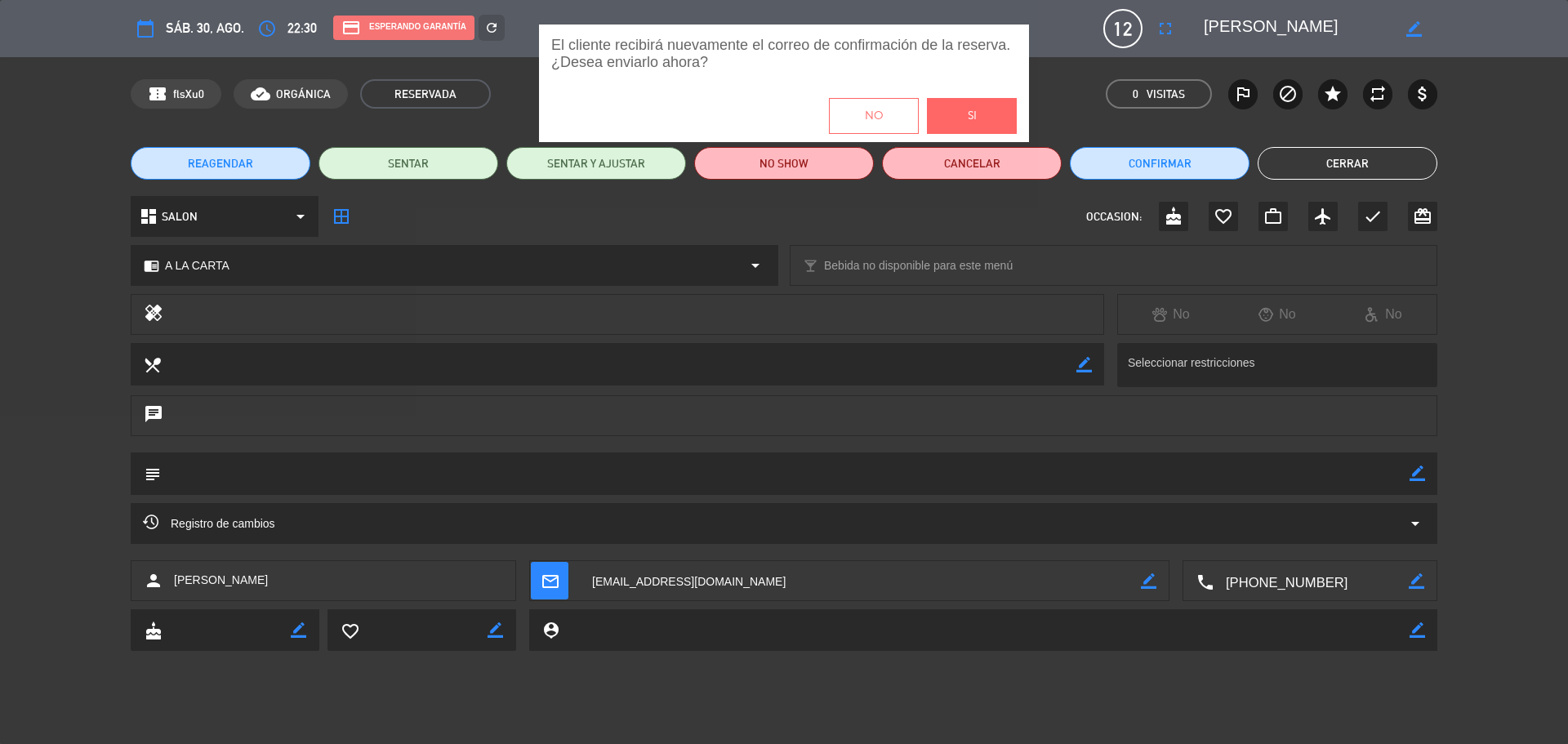
click at [660, 716] on div "El cliente recibirá nuevamente el correo de confirmación de la reserva. ¿Desea …" at bounding box center [784, 372] width 1568 height 695
click at [675, 576] on div "El cliente recibirá nuevamente el correo de confirmación de la reserva. ¿Desea …" at bounding box center [784, 372] width 1568 height 695
click at [669, 578] on div "El cliente recibirá nuevamente el correo de confirmación de la reserva. ¿Desea …" at bounding box center [784, 372] width 1568 height 695
click at [597, 678] on div "El cliente recibirá nuevamente el correo de confirmación de la reserva. ¿Desea …" at bounding box center [784, 372] width 1568 height 695
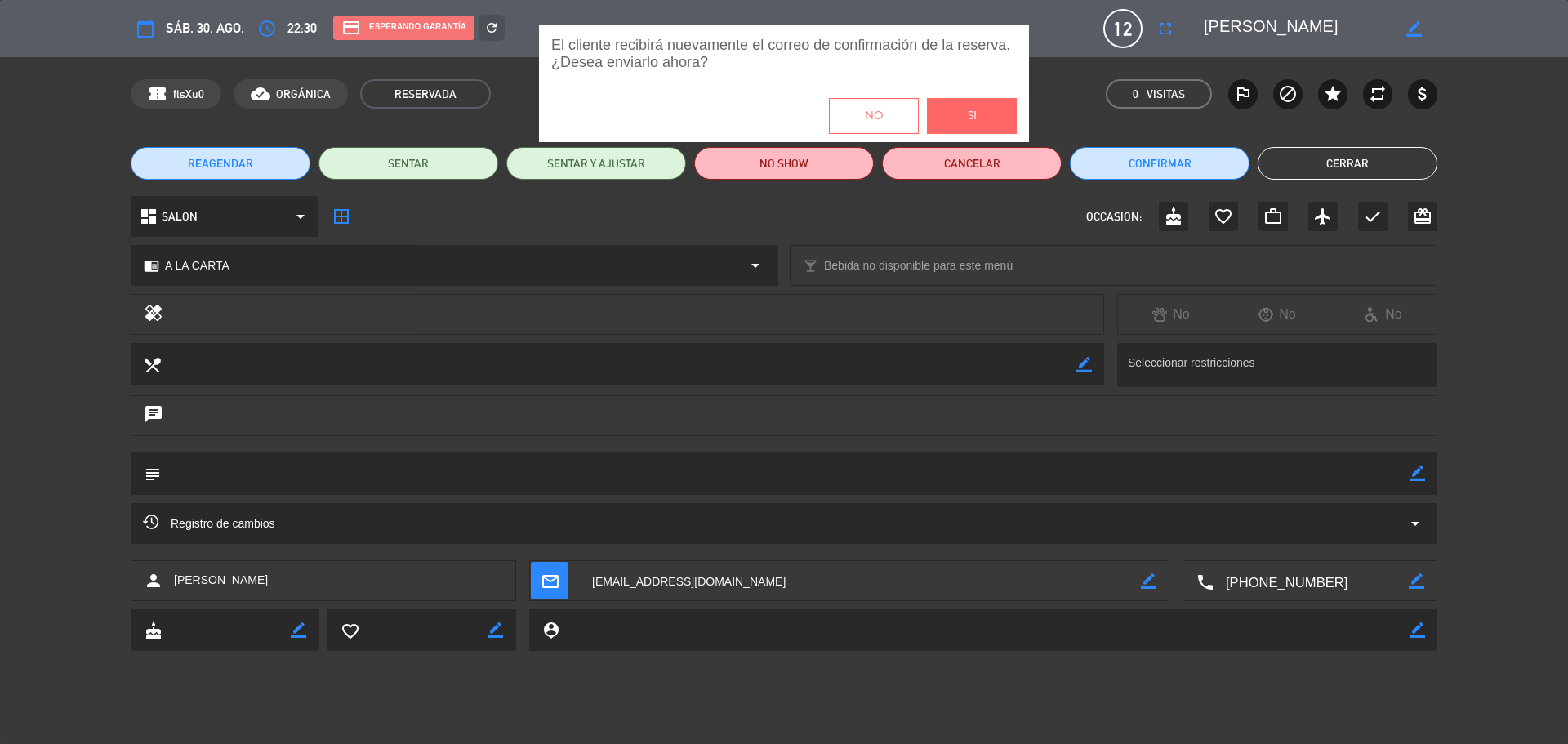
click at [69, 355] on div "El cliente recibirá nuevamente el correo de confirmación de la reserva. ¿Desea …" at bounding box center [784, 372] width 1568 height 695
click at [59, 380] on div "El cliente recibirá nuevamente el correo de confirmación de la reserva. ¿Desea …" at bounding box center [784, 372] width 1568 height 695
